Goal: Check status: Check status

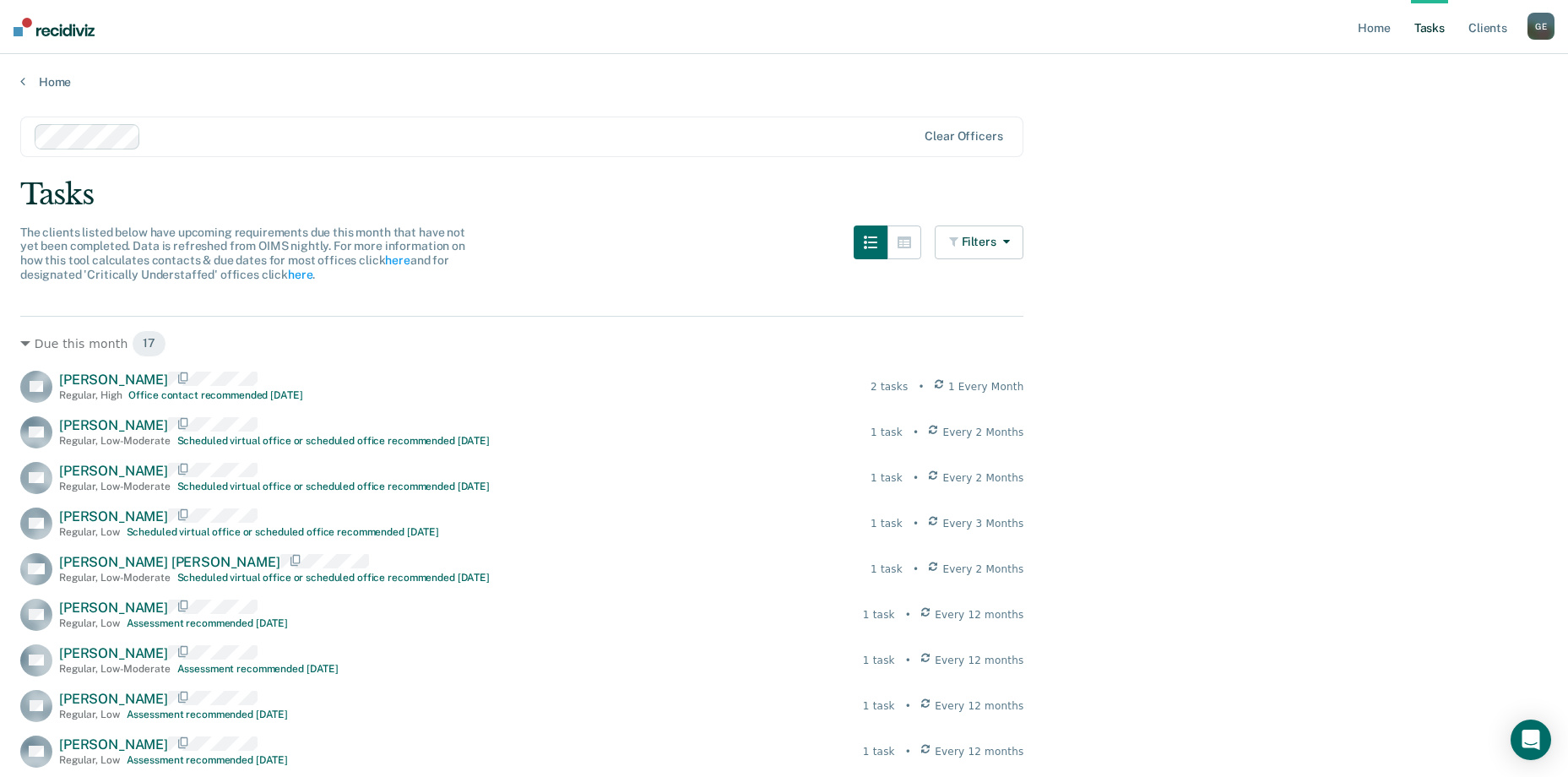
click at [1539, 28] on div "G E" at bounding box center [1541, 26] width 27 height 27
click at [1210, 138] on main "Clear officers Tasks The clients listed below have upcoming requirements due th…" at bounding box center [784, 738] width 1568 height 1298
click at [33, 87] on link "Home" at bounding box center [784, 81] width 1528 height 15
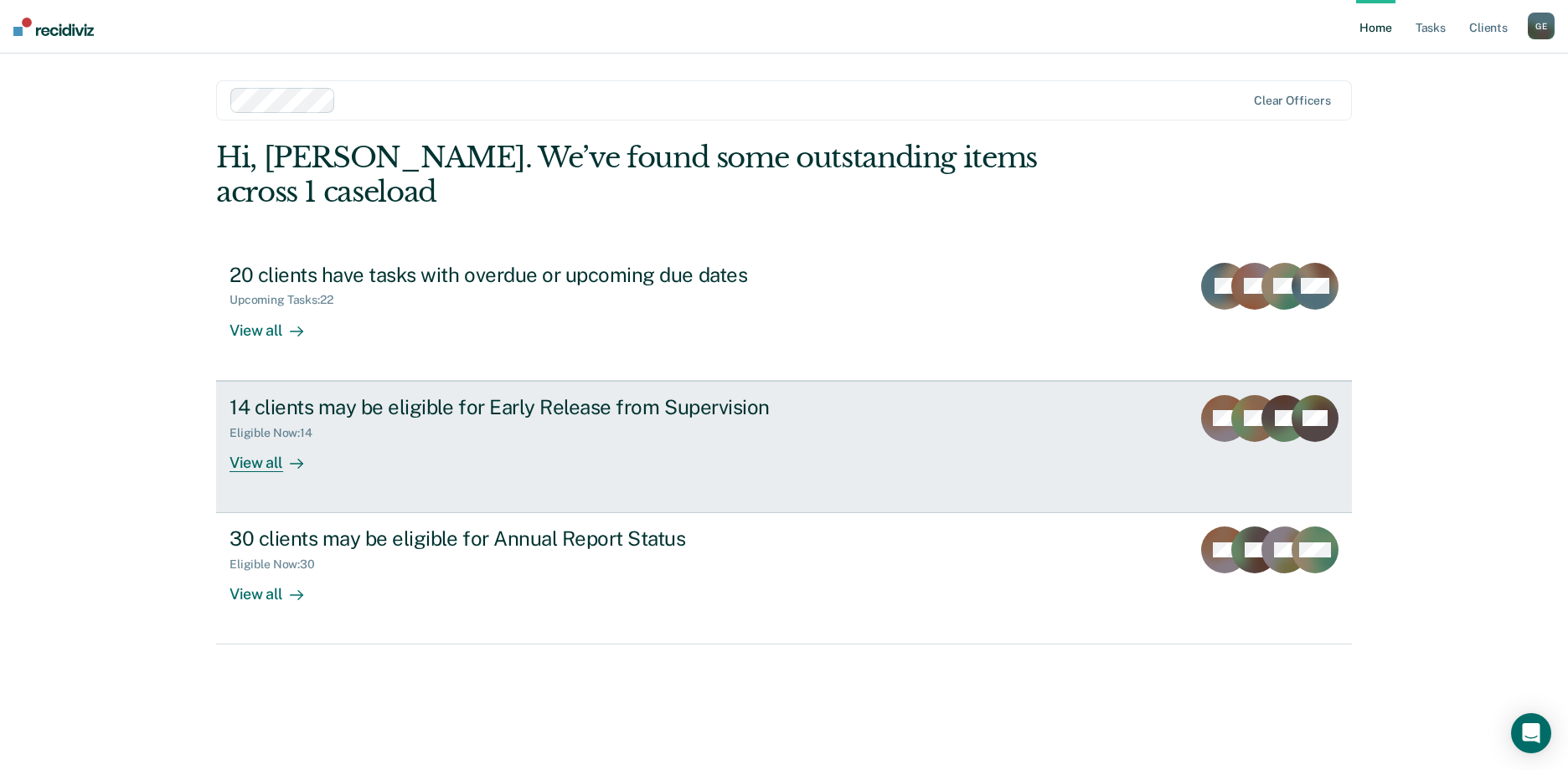
click at [261, 440] on div "View all" at bounding box center [277, 455] width 94 height 32
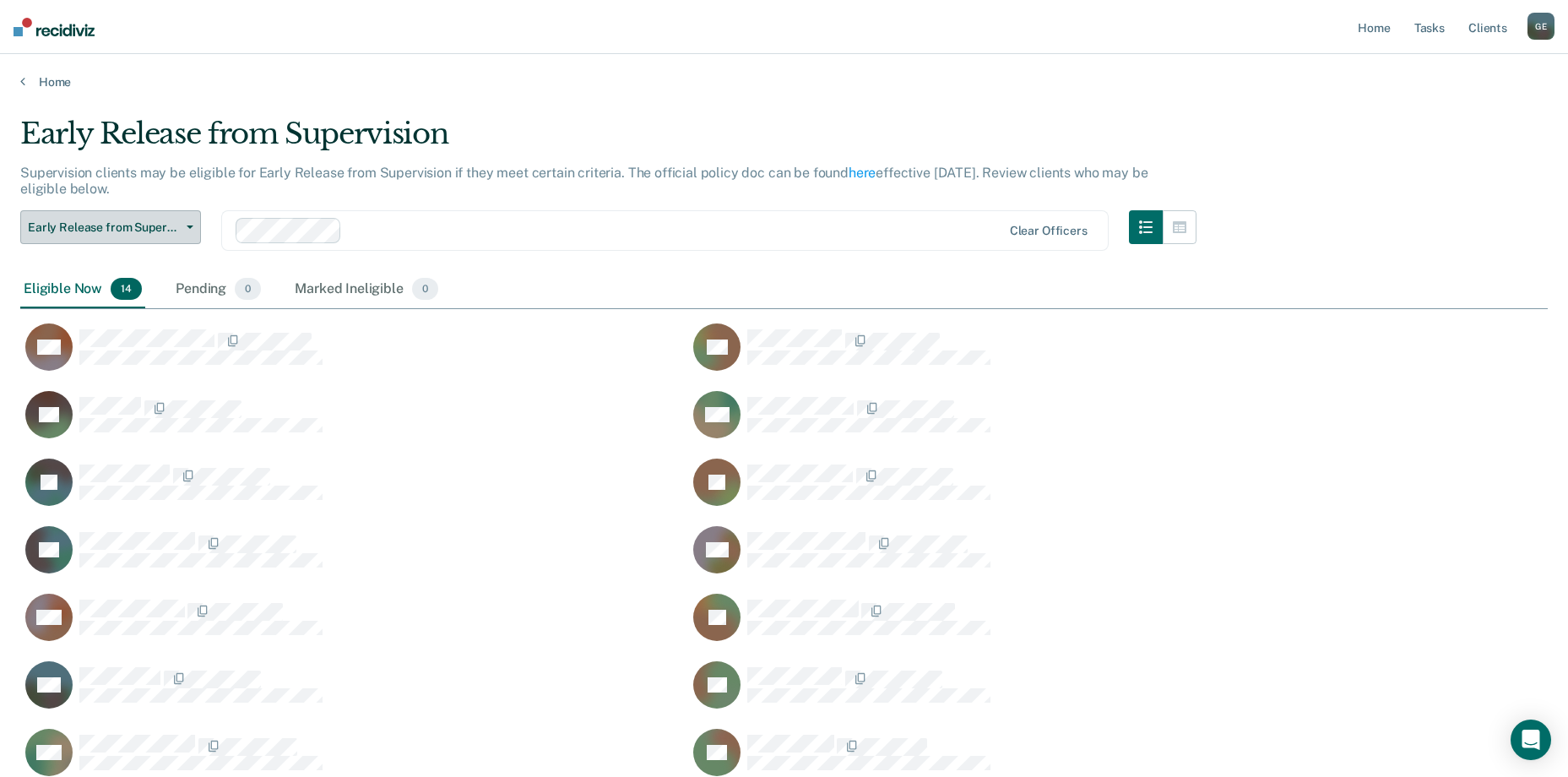
click at [125, 225] on span "Early Release from Supervision" at bounding box center [104, 228] width 152 height 14
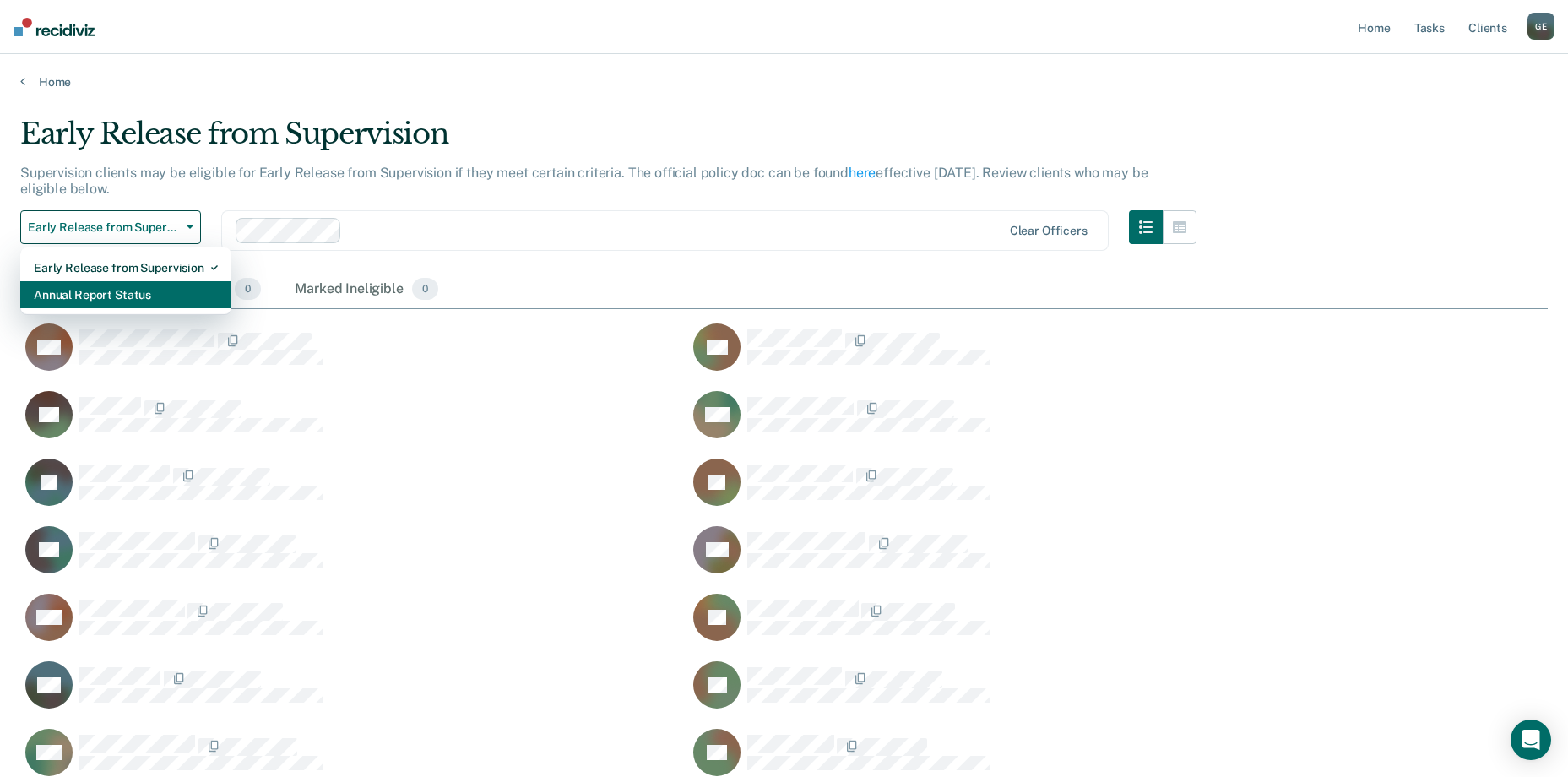
click at [100, 293] on div "Annual Report Status" at bounding box center [125, 295] width 184 height 27
